Goal: Task Accomplishment & Management: Use online tool/utility

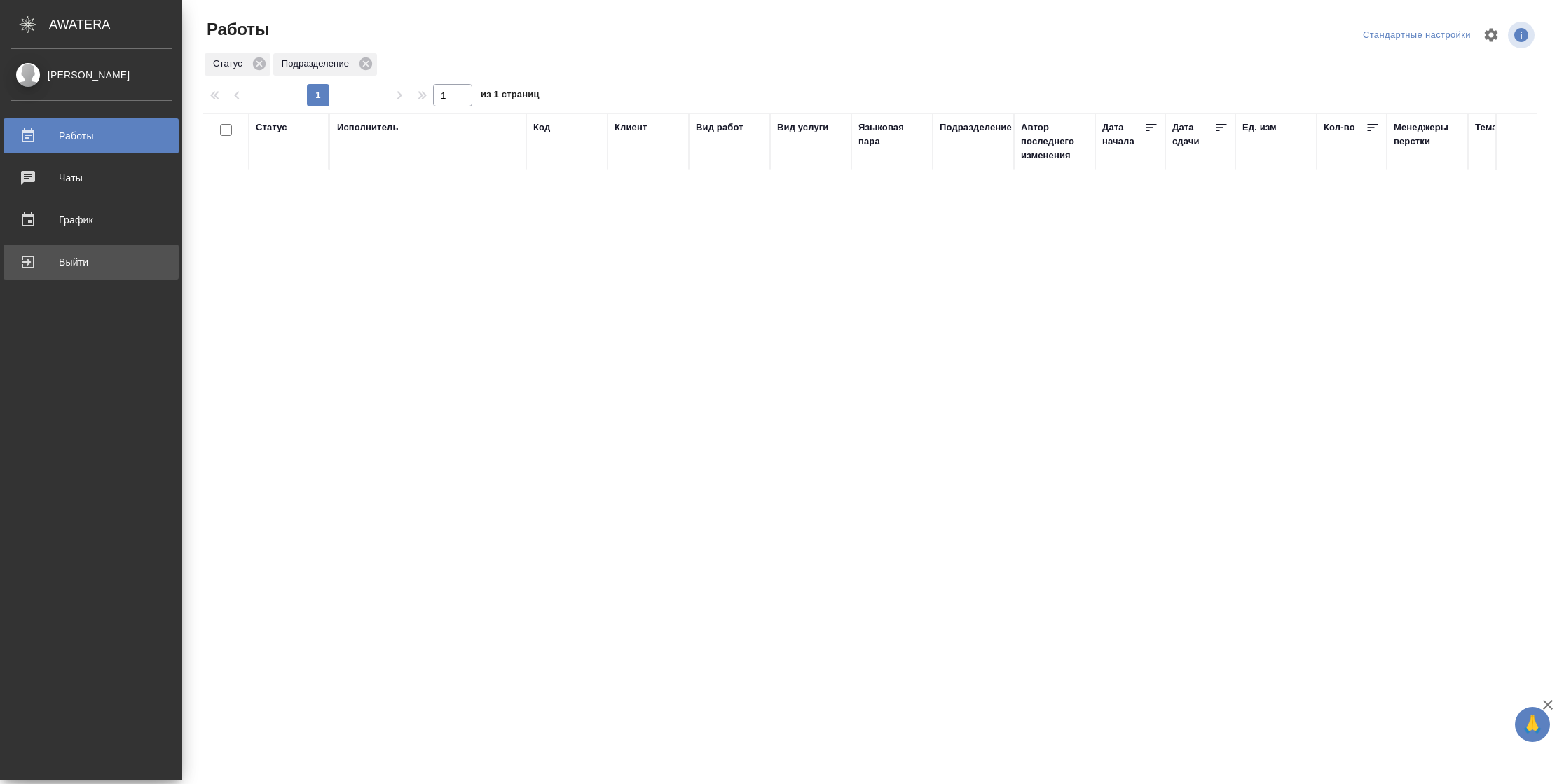
click at [11, 264] on div "Выйти" at bounding box center [91, 261] width 161 height 21
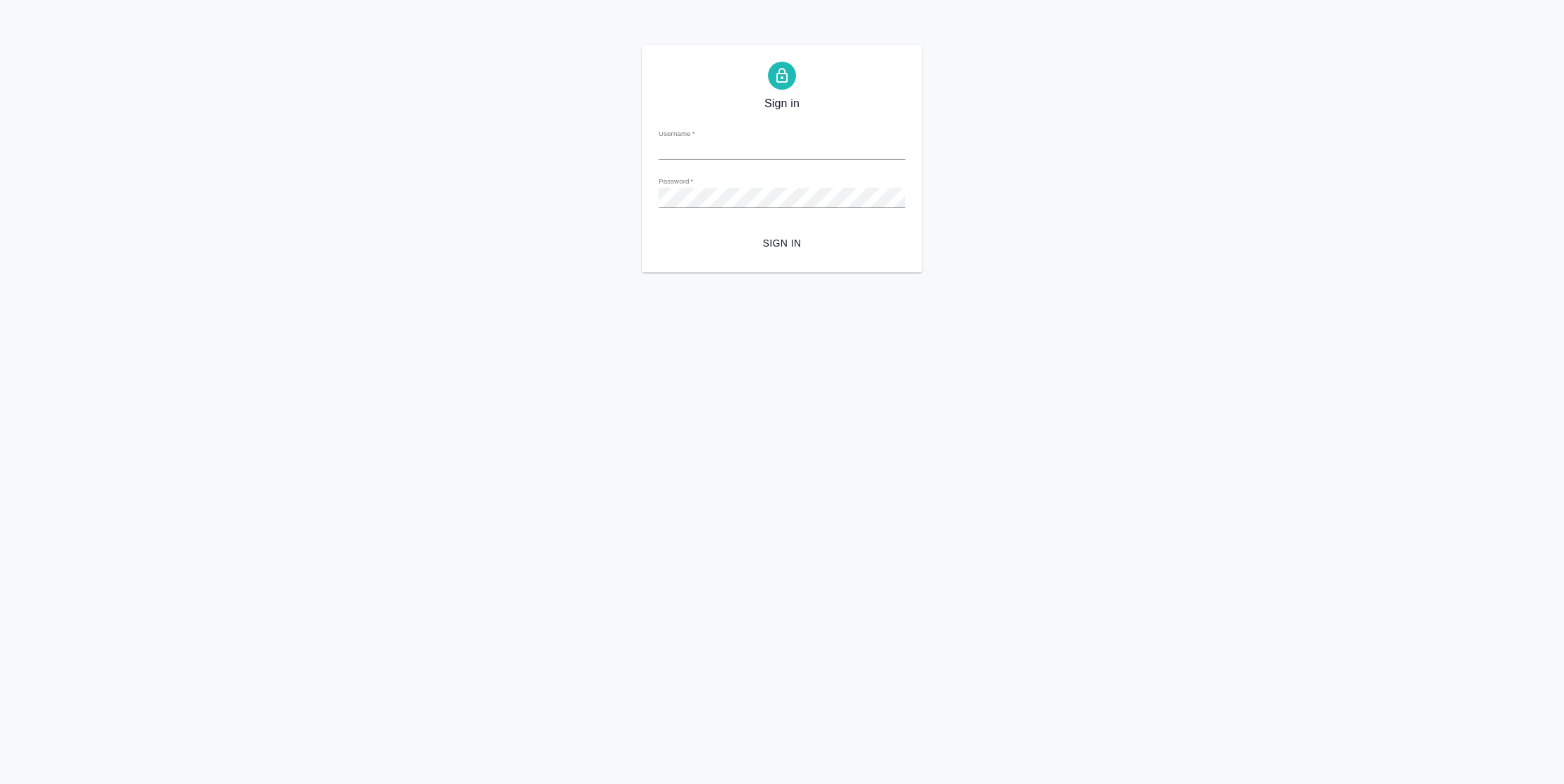
type input "[PERSON_NAME][EMAIL_ADDRESS][DOMAIN_NAME]"
click at [767, 243] on span "Sign in" at bounding box center [782, 243] width 224 height 17
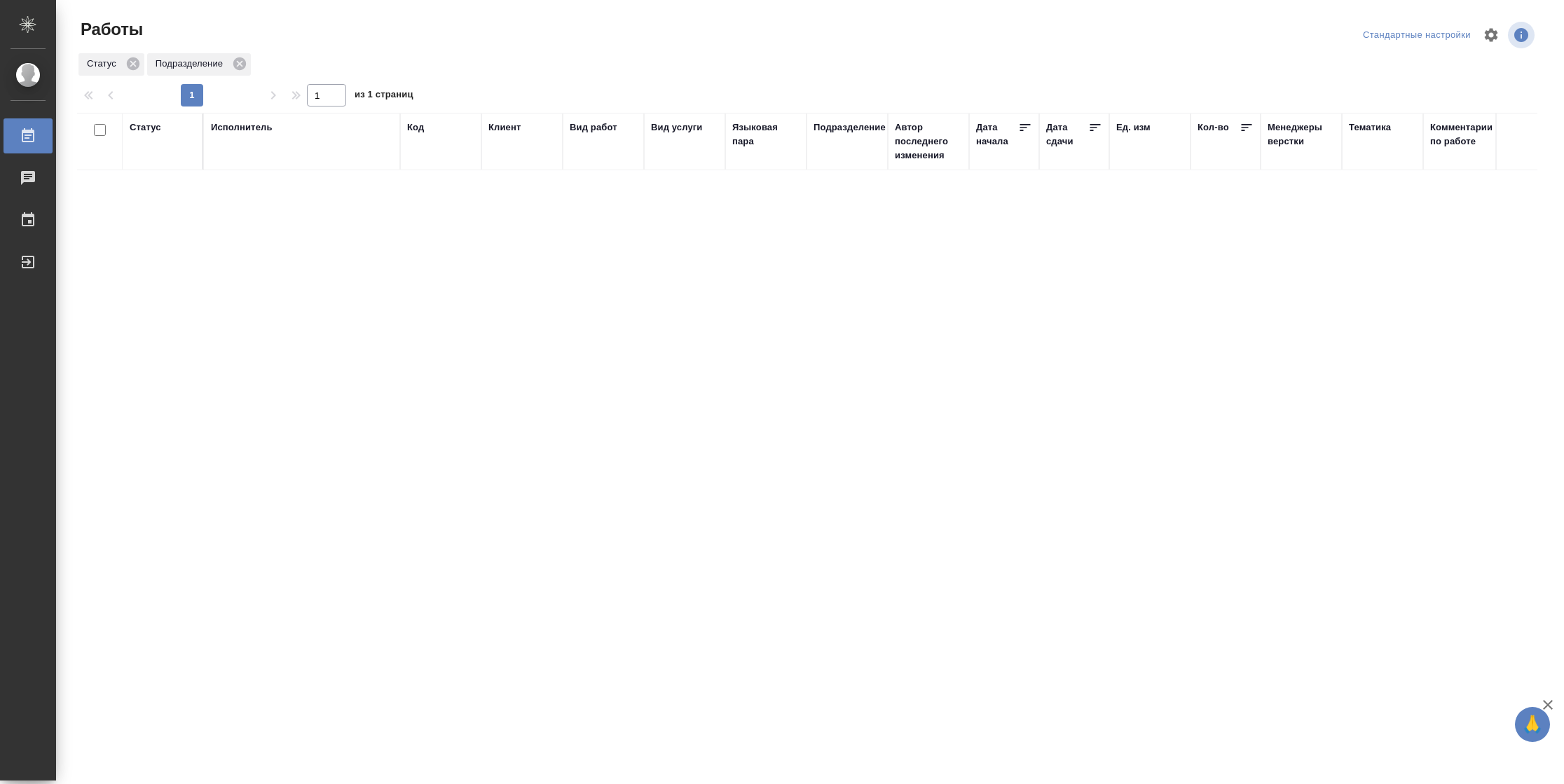
click at [149, 126] on div "Статус" at bounding box center [145, 127] width 32 height 14
click at [159, 186] on div "Подбор Готов к работе" at bounding box center [149, 169] width 41 height 55
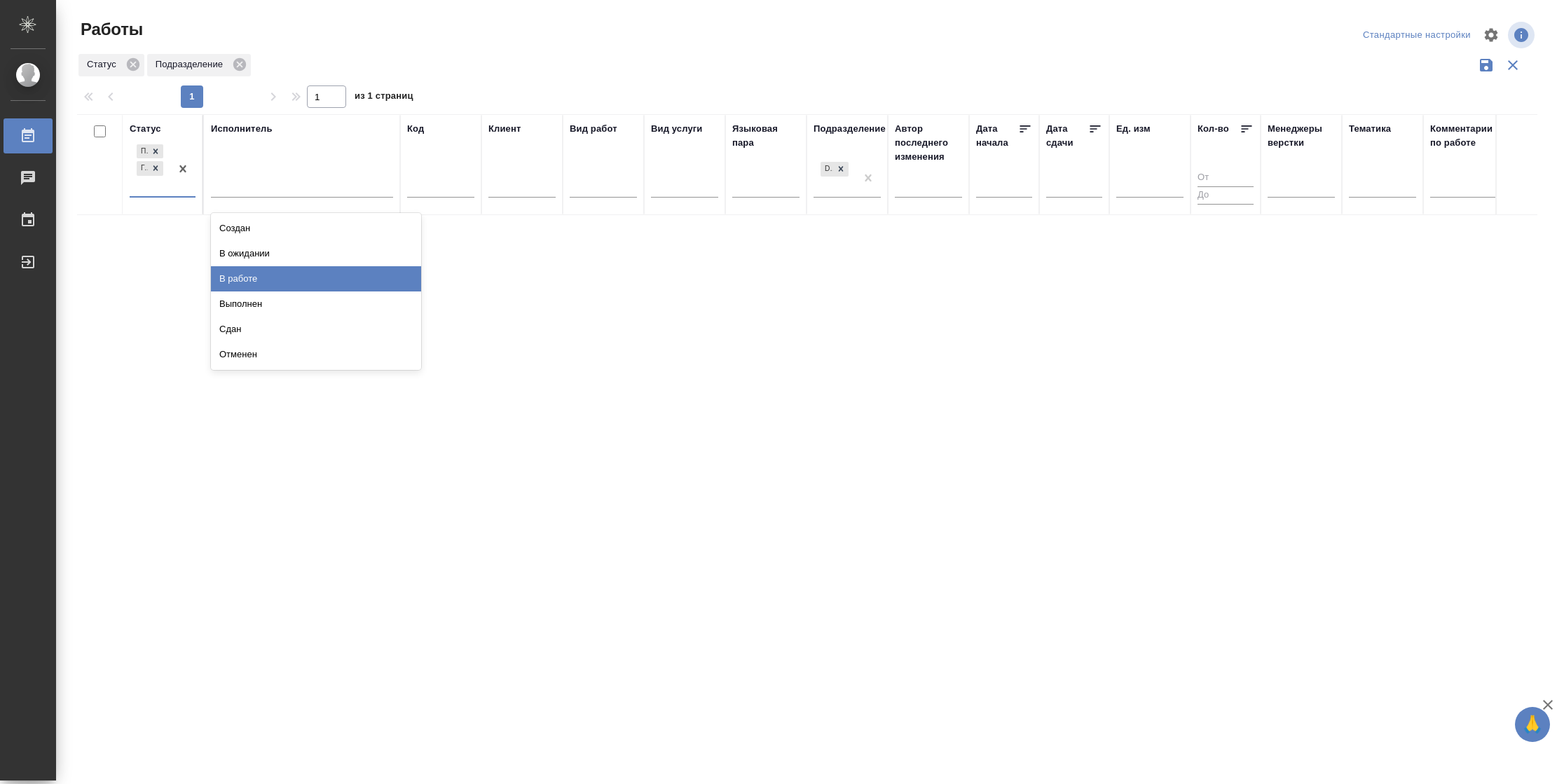
click at [271, 274] on div "В работе" at bounding box center [315, 279] width 210 height 25
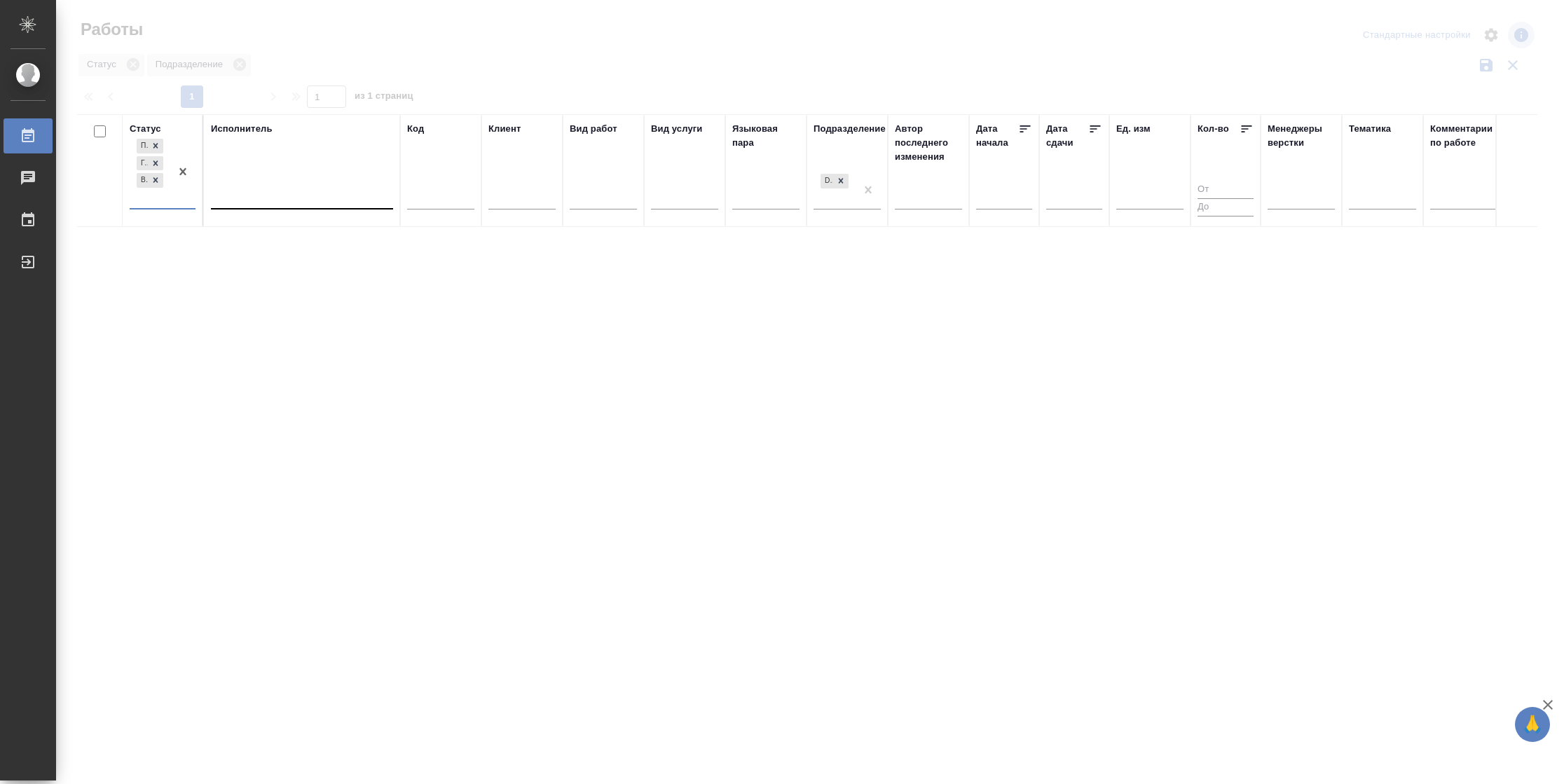
click at [260, 201] on div at bounding box center [302, 195] width 183 height 20
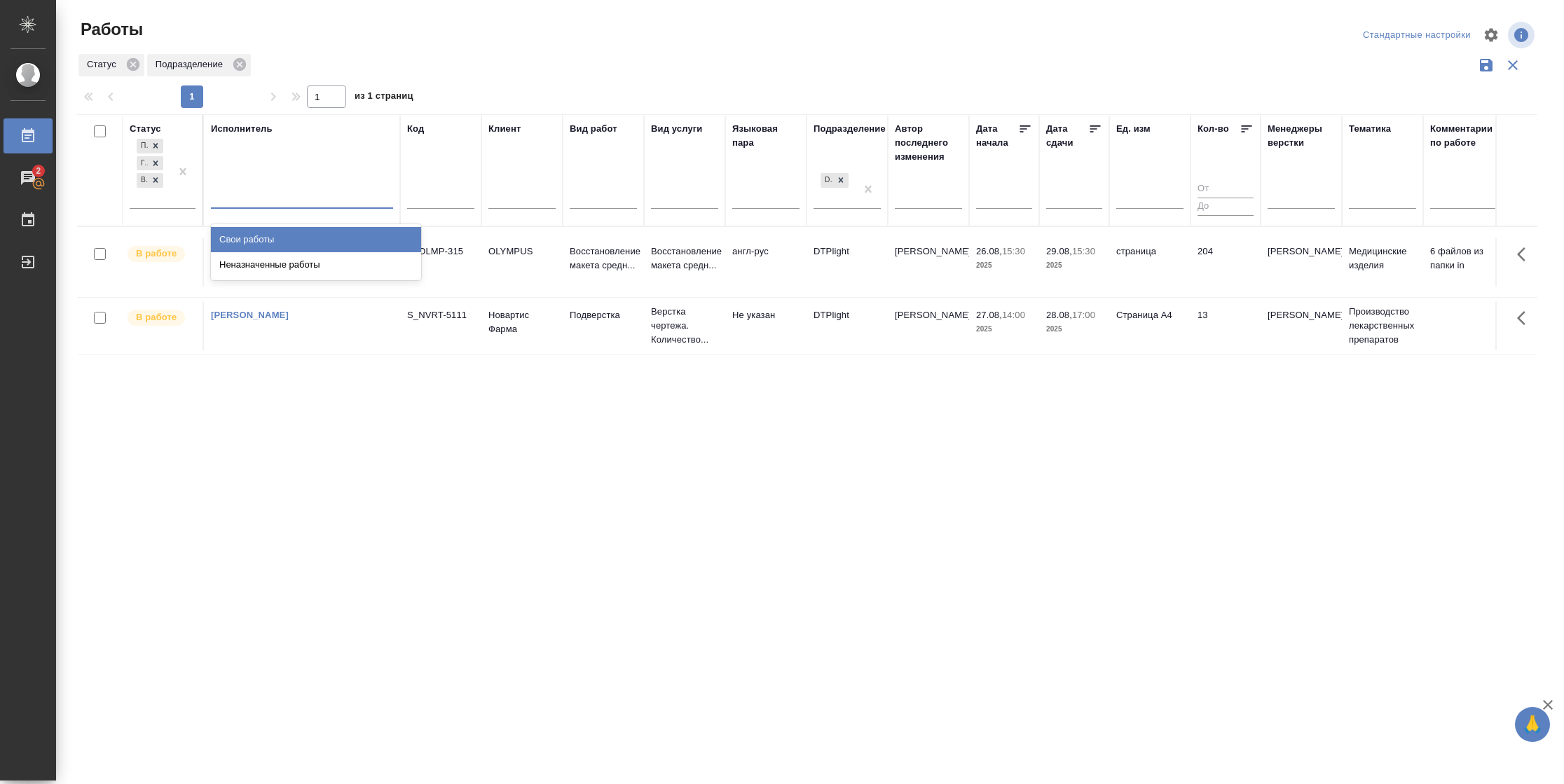
click at [266, 241] on div "Свои работы" at bounding box center [315, 240] width 210 height 25
click at [1092, 131] on icon at bounding box center [1095, 129] width 11 height 7
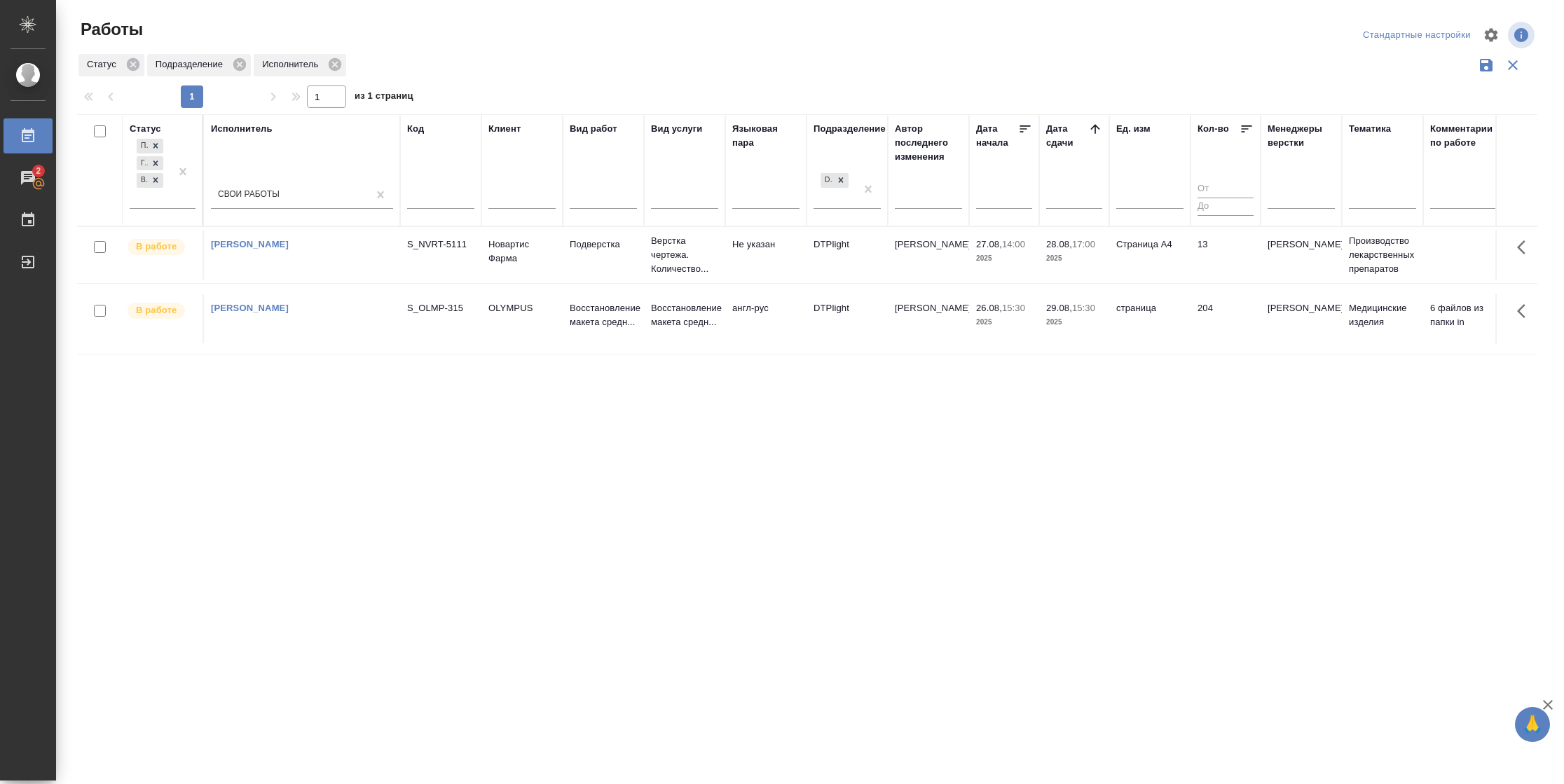
click at [1195, 312] on td "204" at bounding box center [1225, 319] width 70 height 49
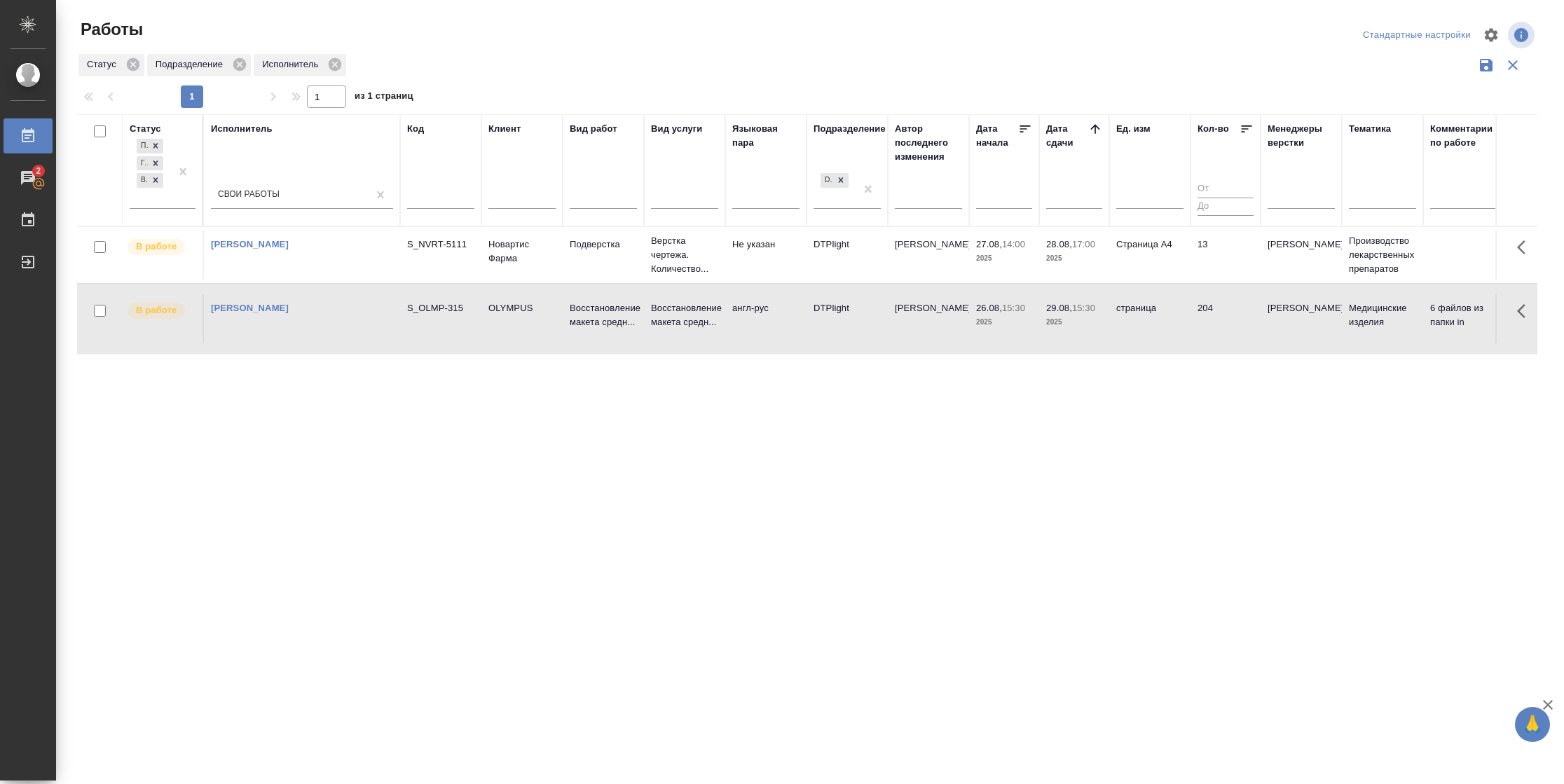
click at [1195, 312] on td "204" at bounding box center [1225, 319] width 70 height 49
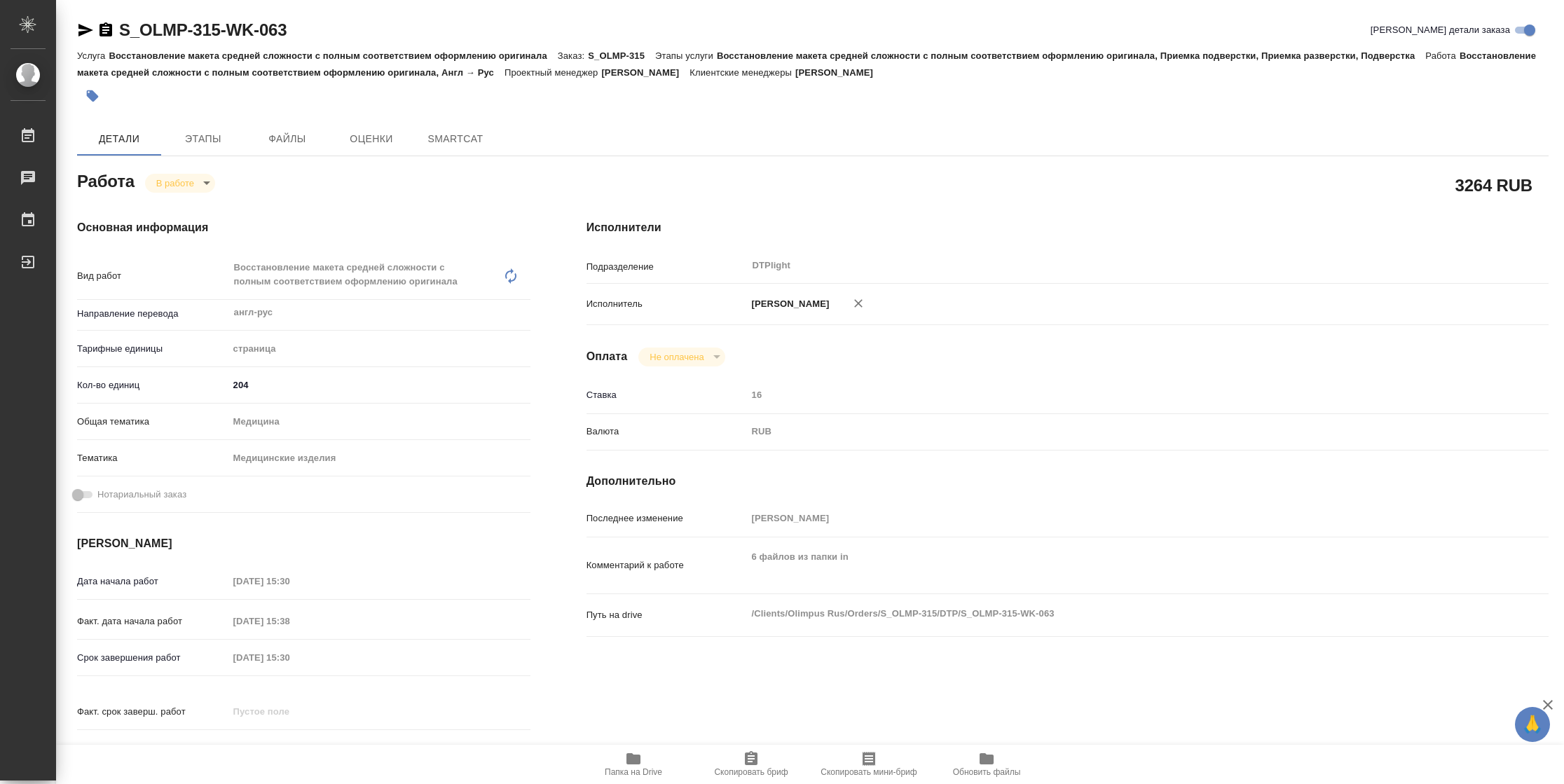
type textarea "x"
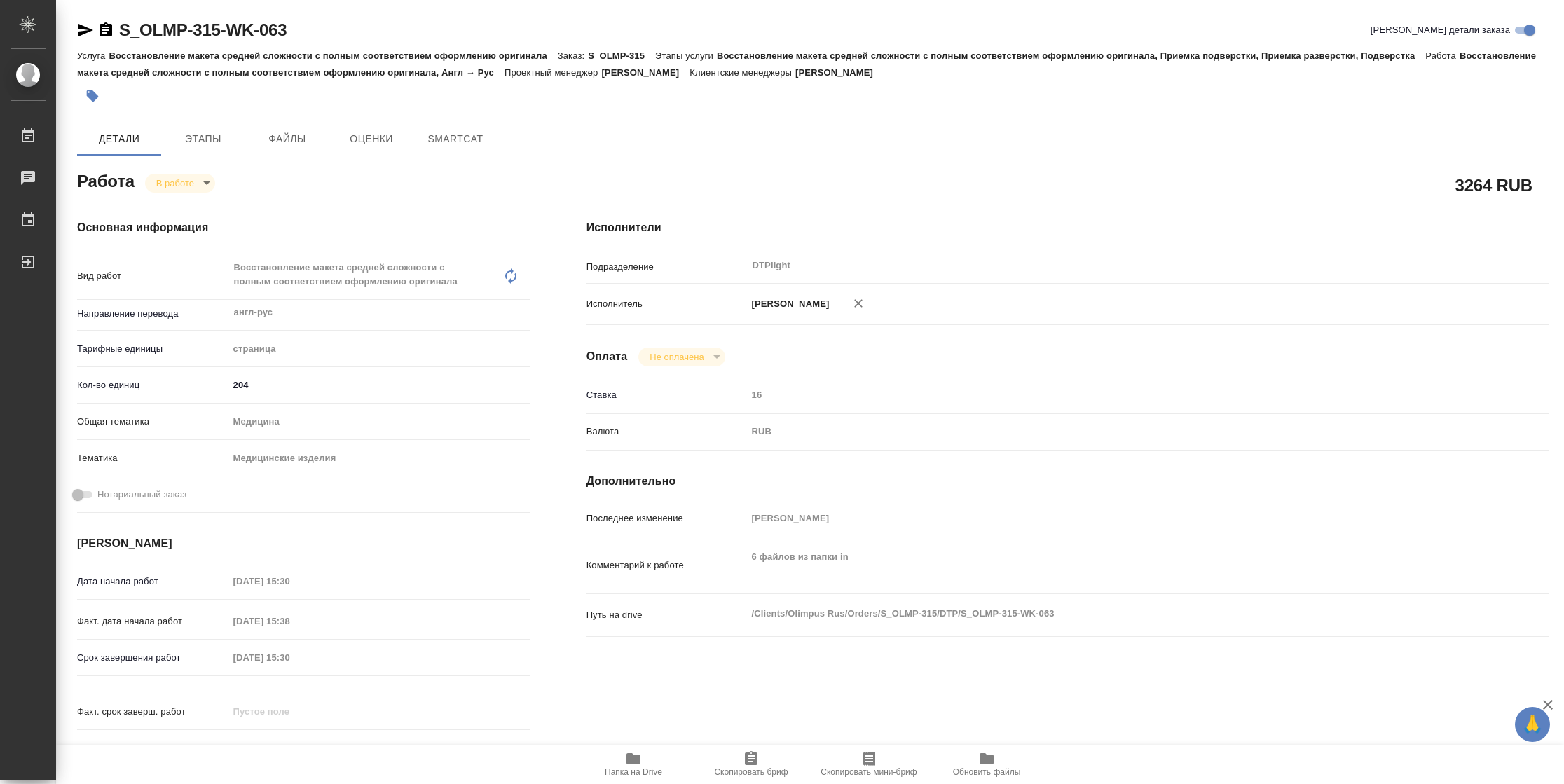
type textarea "x"
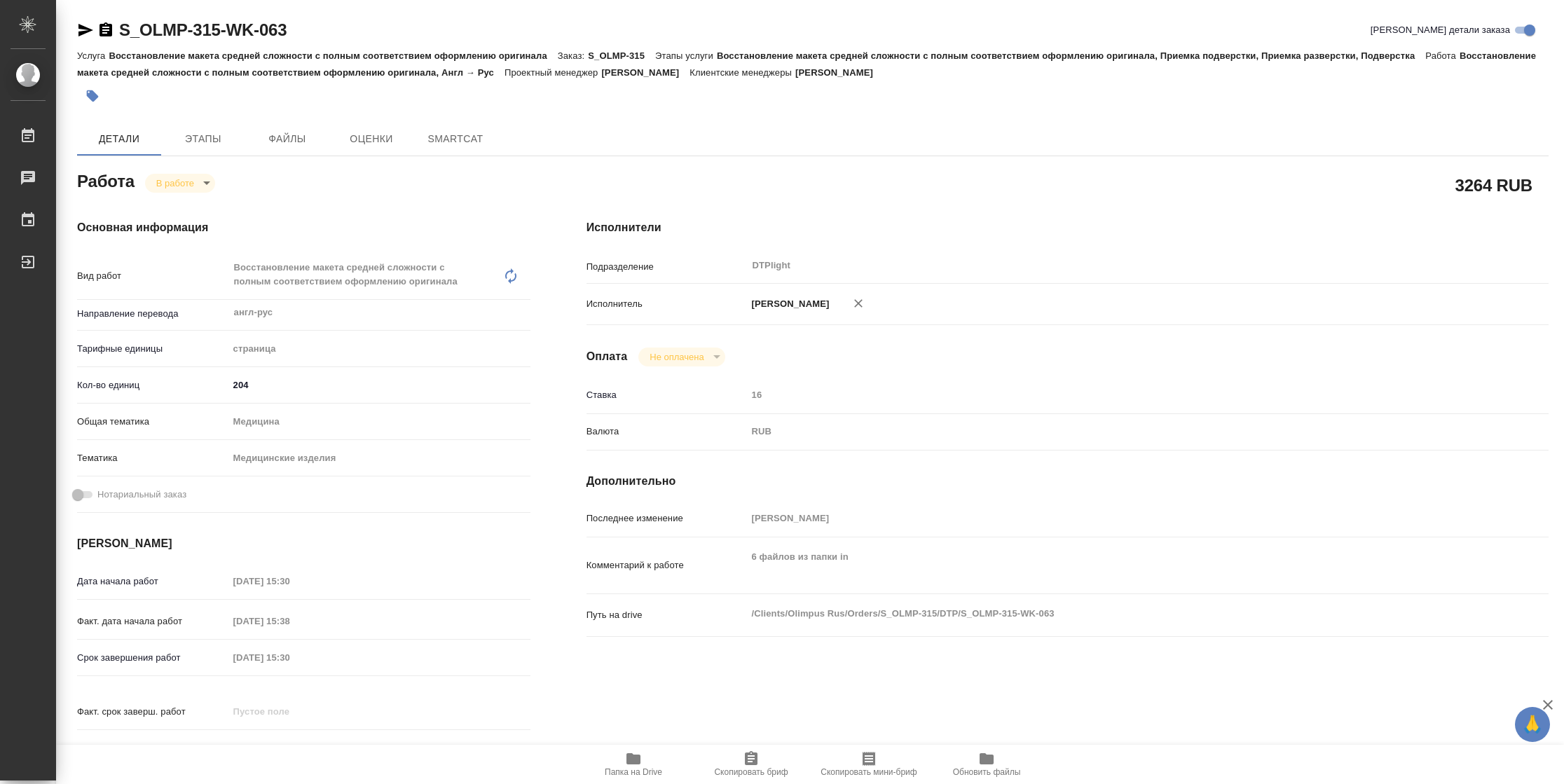
type textarea "x"
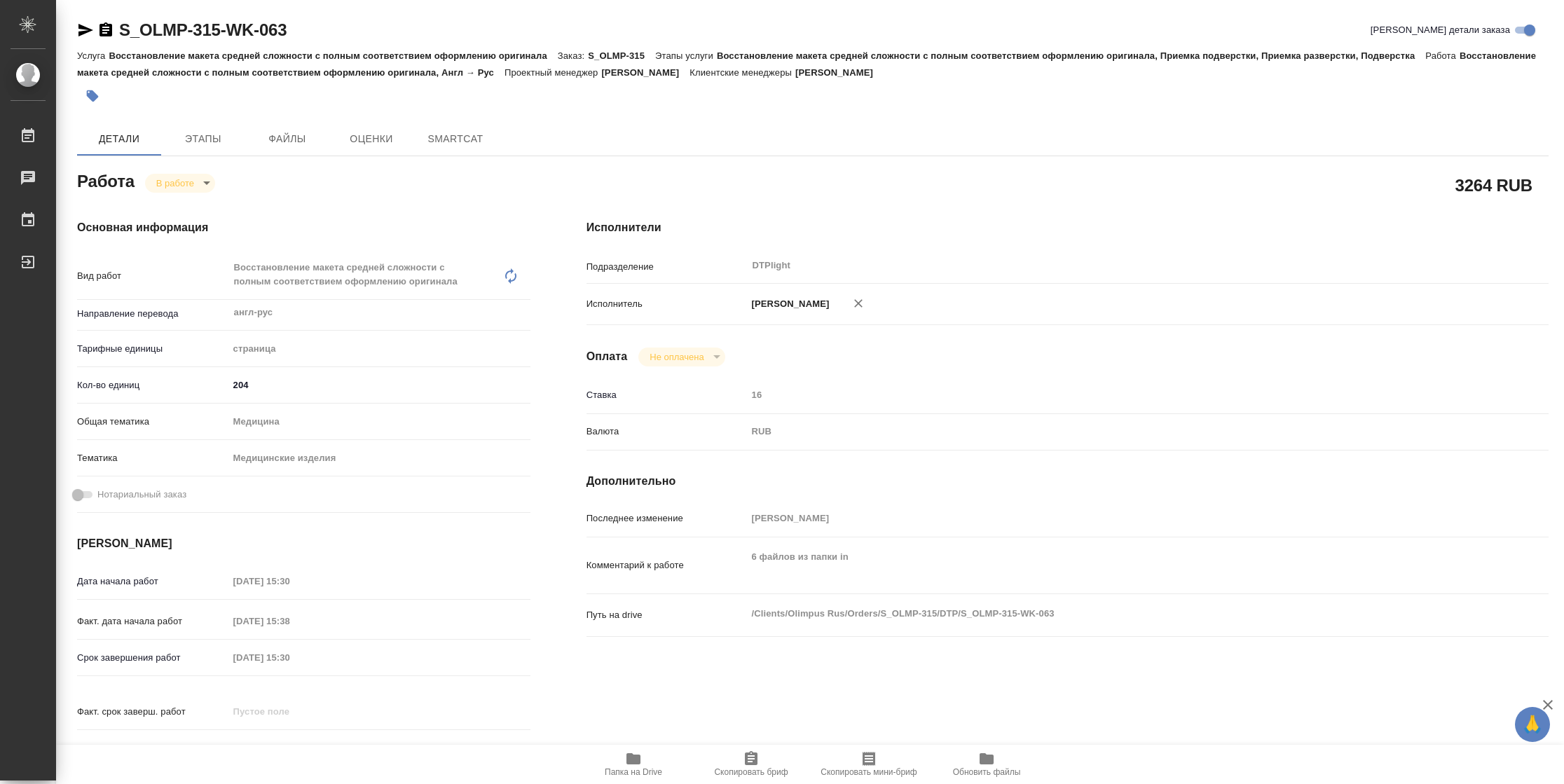
type textarea "x"
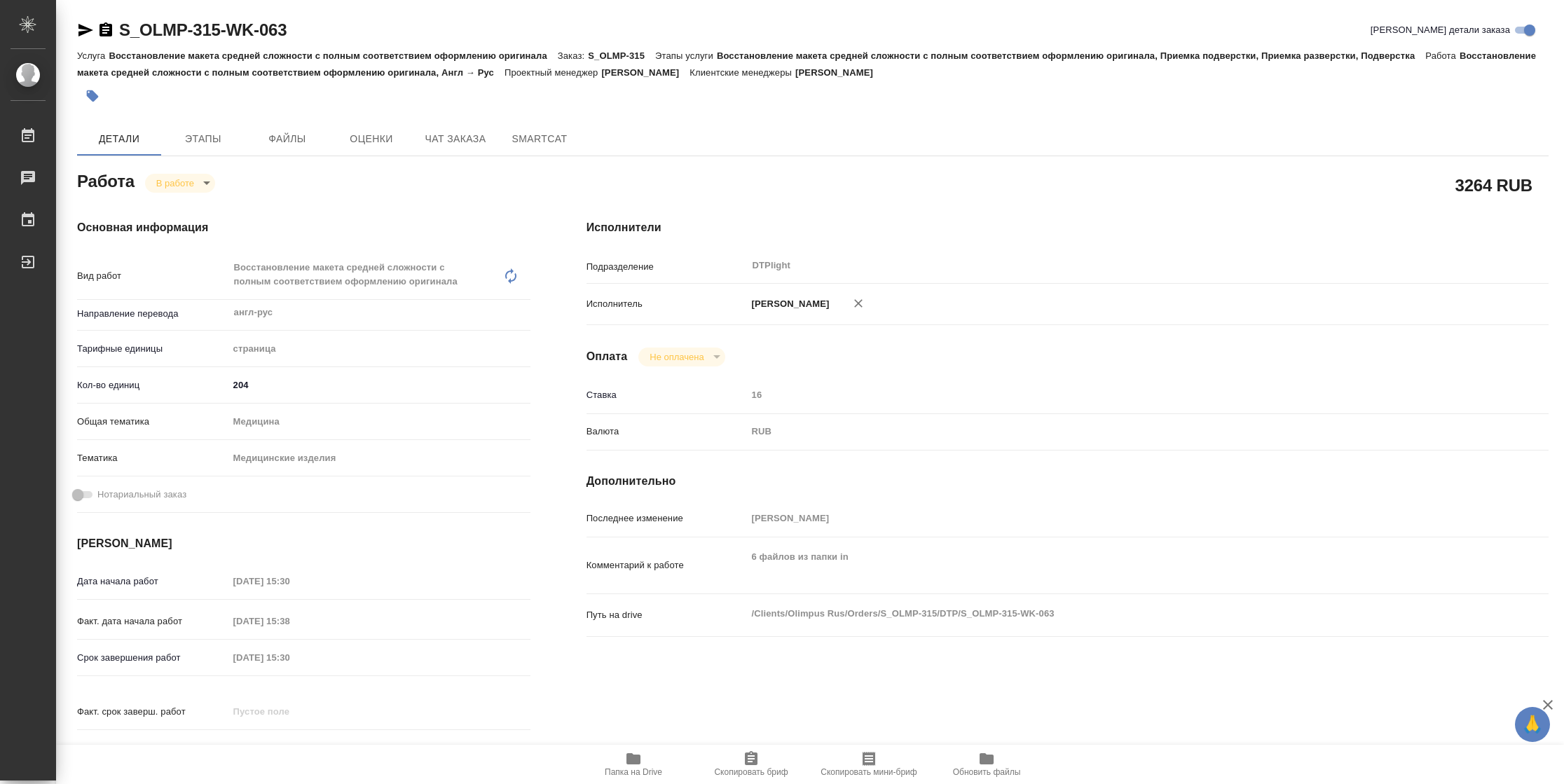
click at [628, 767] on span "Папка на Drive" at bounding box center [633, 772] width 57 height 10
type textarea "x"
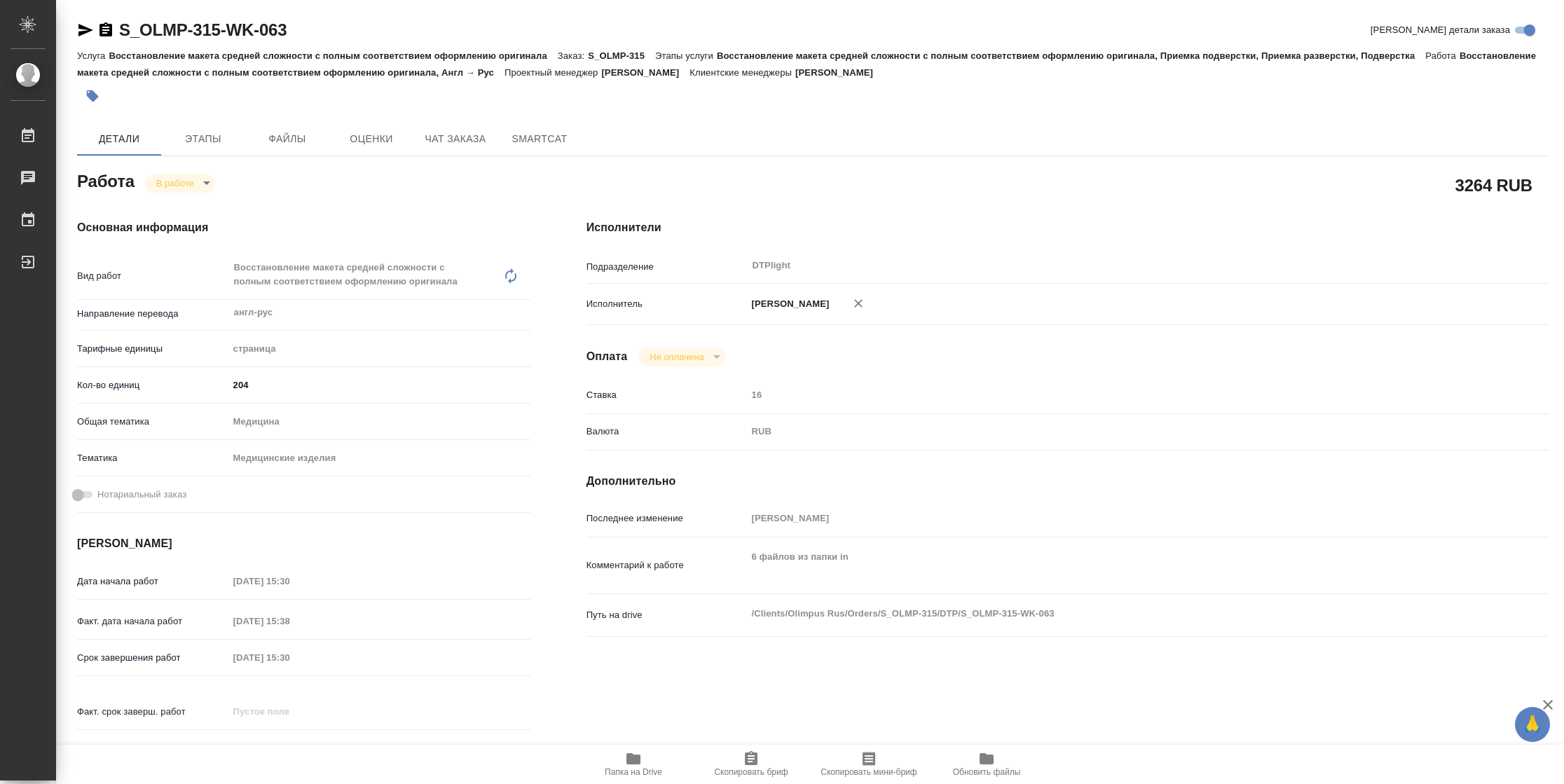
type textarea "x"
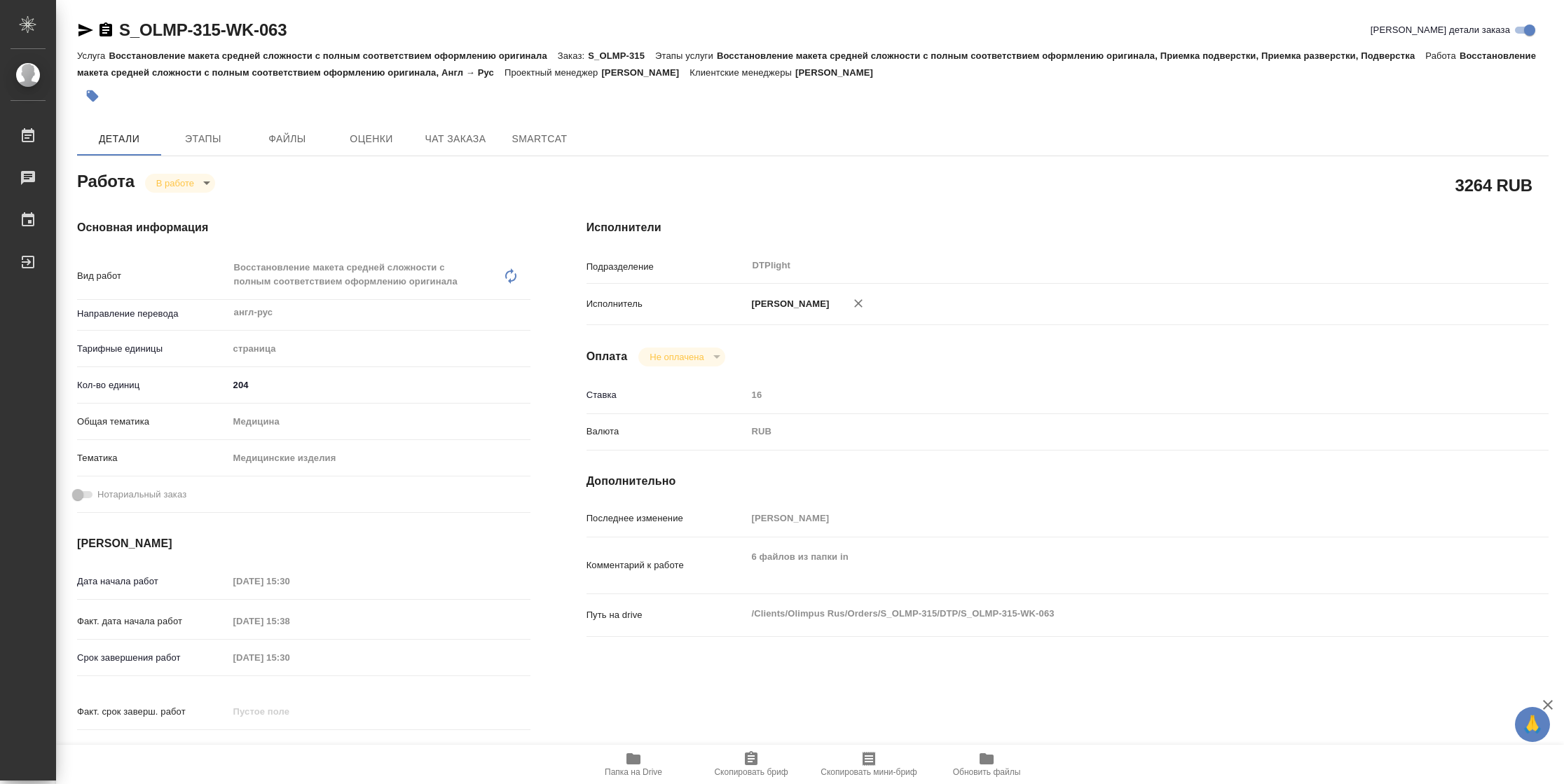
type textarea "x"
